Goal: Task Accomplishment & Management: Manage account settings

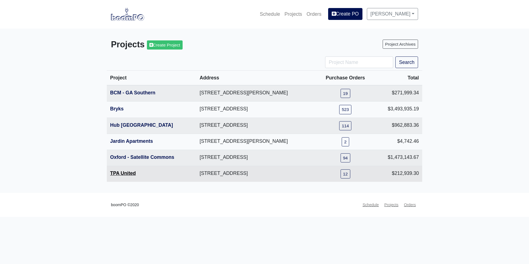
click at [126, 175] on link "TPA United" at bounding box center [123, 173] width 26 height 6
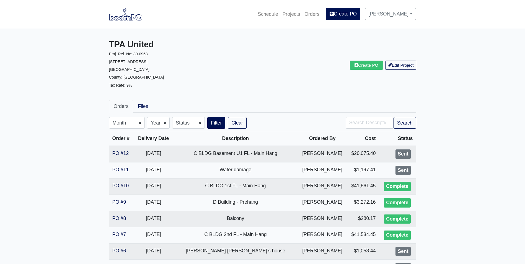
click at [135, 19] on img at bounding box center [125, 14] width 33 height 13
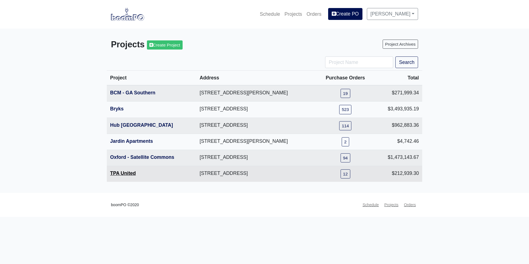
click at [125, 172] on link "TPA United" at bounding box center [123, 173] width 26 height 6
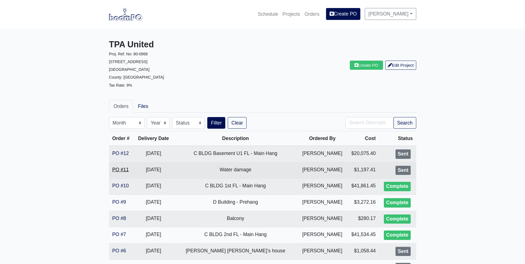
click at [119, 169] on link "PO #11" at bounding box center [120, 170] width 17 height 6
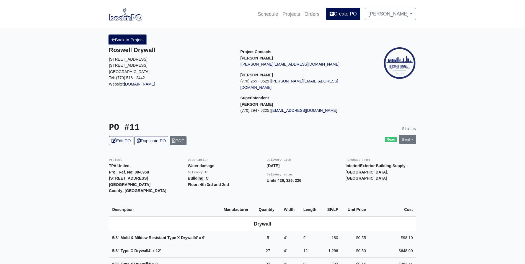
click at [128, 40] on link "Back to Project" at bounding box center [127, 39] width 37 height 9
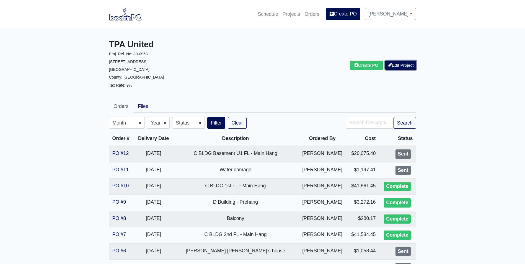
click at [406, 62] on link "Edit Project" at bounding box center [400, 65] width 31 height 9
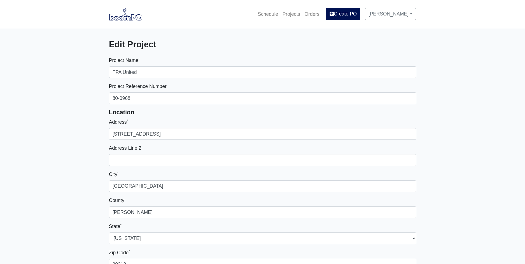
select select
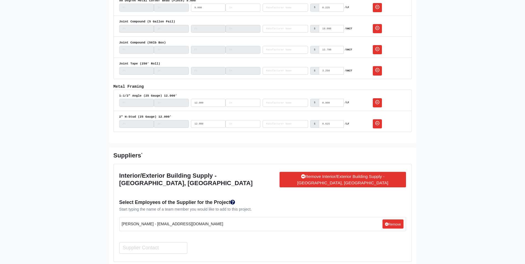
scroll to position [774, 0]
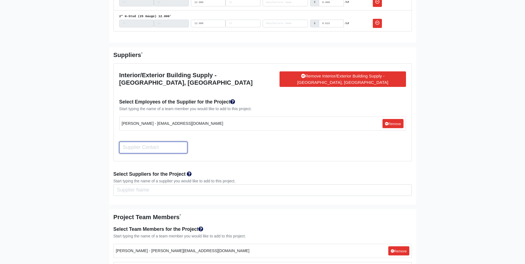
click at [163, 144] on input "Search" at bounding box center [153, 148] width 68 height 12
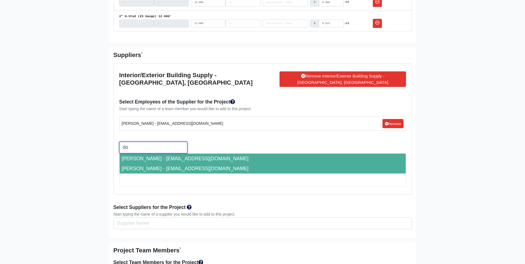
type input "do"
click at [193, 163] on li "Donny Hood - dhood@interiorexterior.com" at bounding box center [262, 168] width 286 height 10
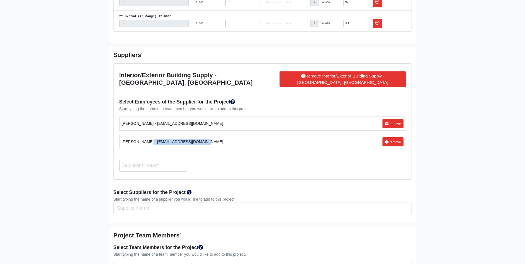
drag, startPoint x: 197, startPoint y: 135, endPoint x: 148, endPoint y: 137, distance: 49.0
click at [148, 137] on li "Donny Hood - dhood@interiorexterior.com Remove" at bounding box center [262, 142] width 286 height 14
copy small "dhood@interiorexterior.com"
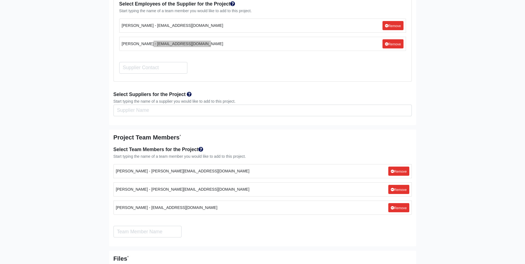
scroll to position [974, 0]
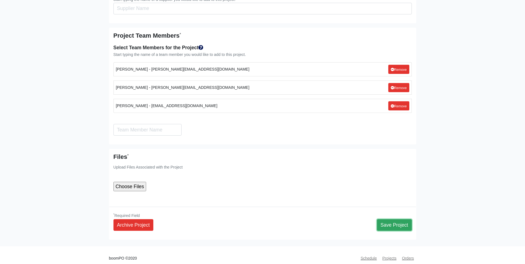
click at [395, 221] on button "Save Project" at bounding box center [394, 225] width 35 height 12
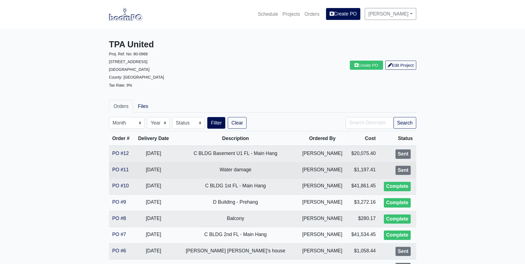
click at [114, 164] on td "PO #11" at bounding box center [121, 170] width 25 height 16
click at [116, 170] on link "PO #11" at bounding box center [120, 170] width 17 height 6
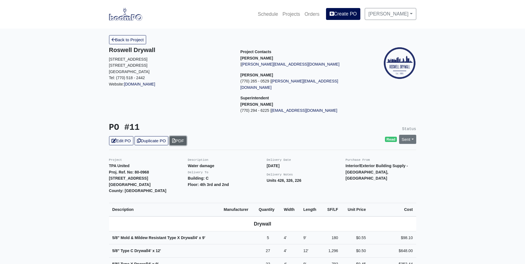
click at [183, 136] on link "PDF" at bounding box center [177, 140] width 17 height 9
click at [127, 41] on link "Back to Project" at bounding box center [127, 39] width 37 height 9
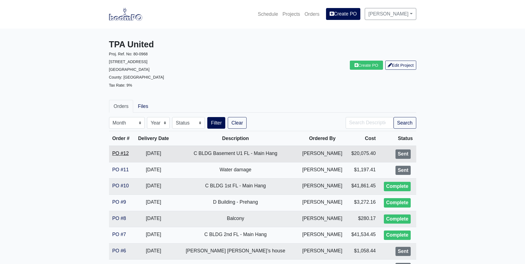
click at [116, 152] on link "PO #12" at bounding box center [120, 153] width 17 height 6
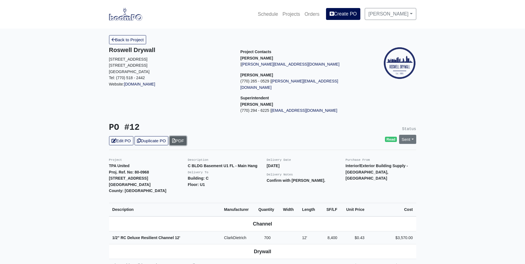
click at [186, 136] on link "PDF" at bounding box center [177, 140] width 17 height 9
click at [129, 42] on link "Back to Project" at bounding box center [127, 39] width 37 height 9
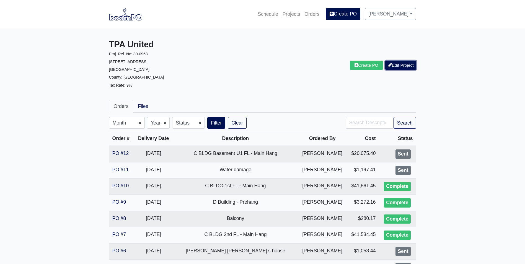
click at [395, 65] on link "Edit Project" at bounding box center [400, 65] width 31 height 9
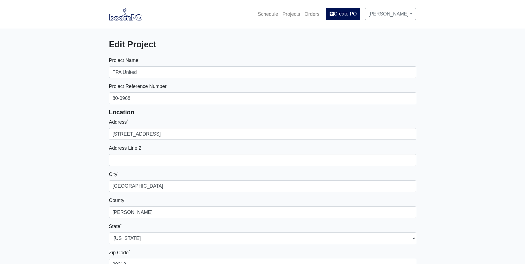
select select
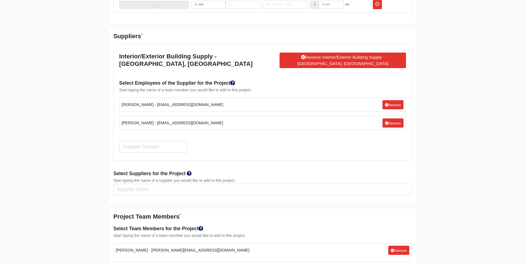
scroll to position [802, 0]
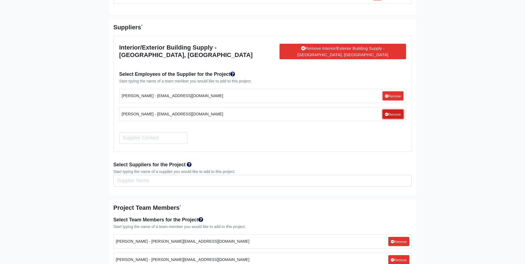
click at [392, 113] on small "Remove" at bounding box center [393, 115] width 16 height 4
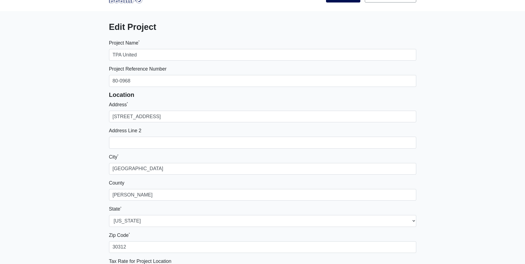
scroll to position [0, 0]
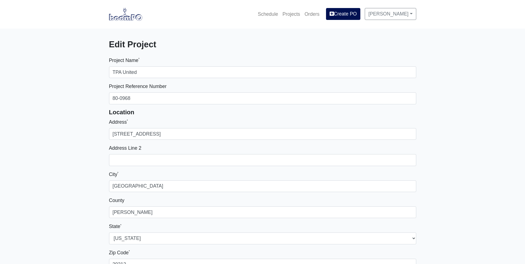
click at [128, 15] on img at bounding box center [125, 14] width 33 height 13
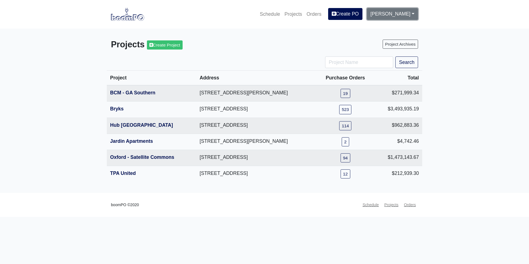
click at [396, 16] on link "[PERSON_NAME]" at bounding box center [392, 14] width 51 height 12
click at [386, 27] on link "Settings" at bounding box center [389, 29] width 44 height 12
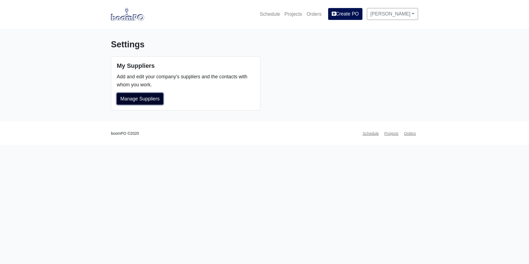
click at [141, 98] on link "Manage Suppliers" at bounding box center [140, 99] width 46 height 12
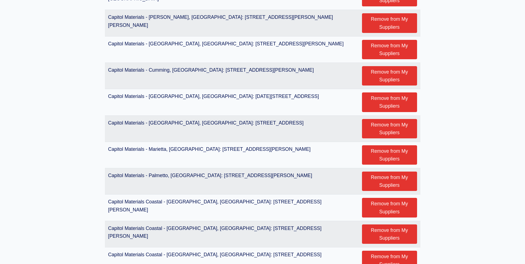
scroll to position [442, 0]
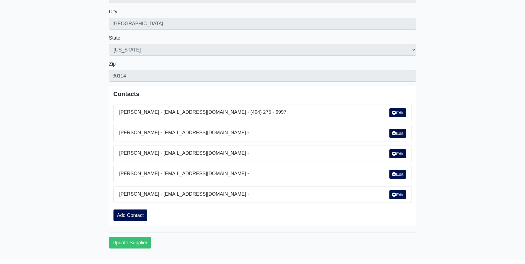
scroll to position [156, 0]
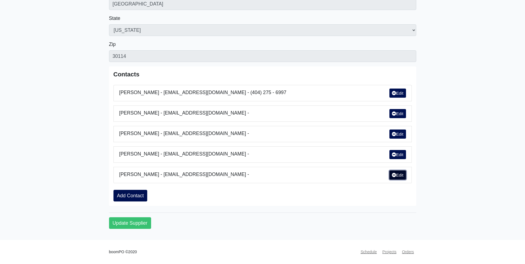
click at [401, 175] on link "Edit" at bounding box center [397, 174] width 17 height 9
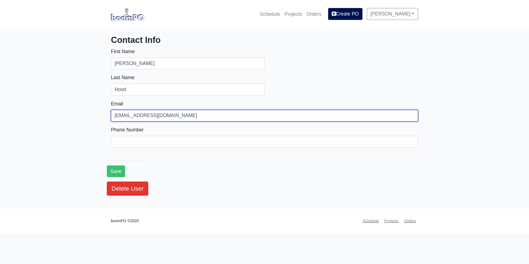
drag, startPoint x: 183, startPoint y: 113, endPoint x: 165, endPoint y: 119, distance: 19.0
click at [165, 119] on input "dhood@interiorexterior.com" at bounding box center [264, 116] width 307 height 12
type input "dhood@interiorexterior.net"
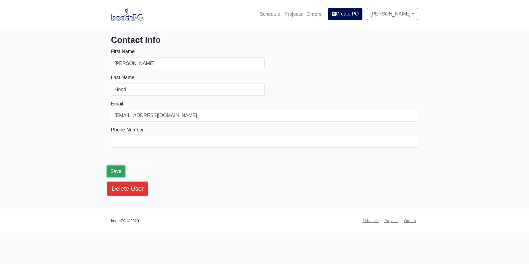
click at [119, 172] on button "Save" at bounding box center [116, 171] width 18 height 12
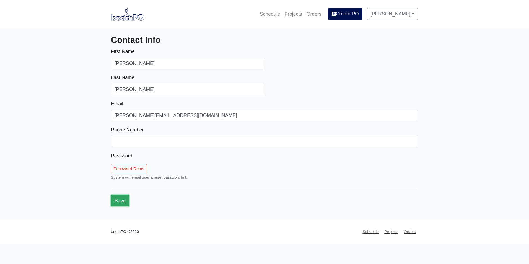
drag, startPoint x: 116, startPoint y: 197, endPoint x: 113, endPoint y: 195, distance: 4.1
click at [117, 197] on button "Save" at bounding box center [120, 201] width 18 height 12
click at [119, 199] on button "Save" at bounding box center [120, 201] width 18 height 12
click at [126, 12] on img at bounding box center [127, 14] width 33 height 13
